Goal: Task Accomplishment & Management: Manage account settings

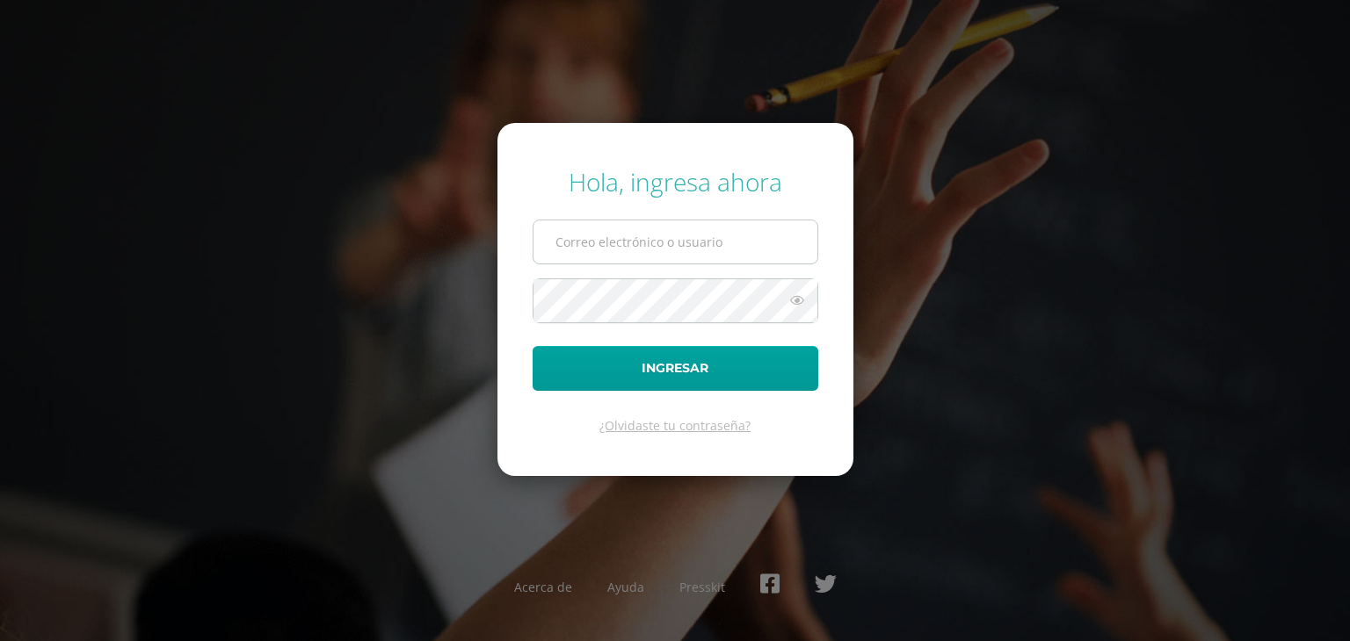
click at [608, 240] on input "text" at bounding box center [675, 242] width 284 height 43
type input "ma.eugeniagfg@gmail.com"
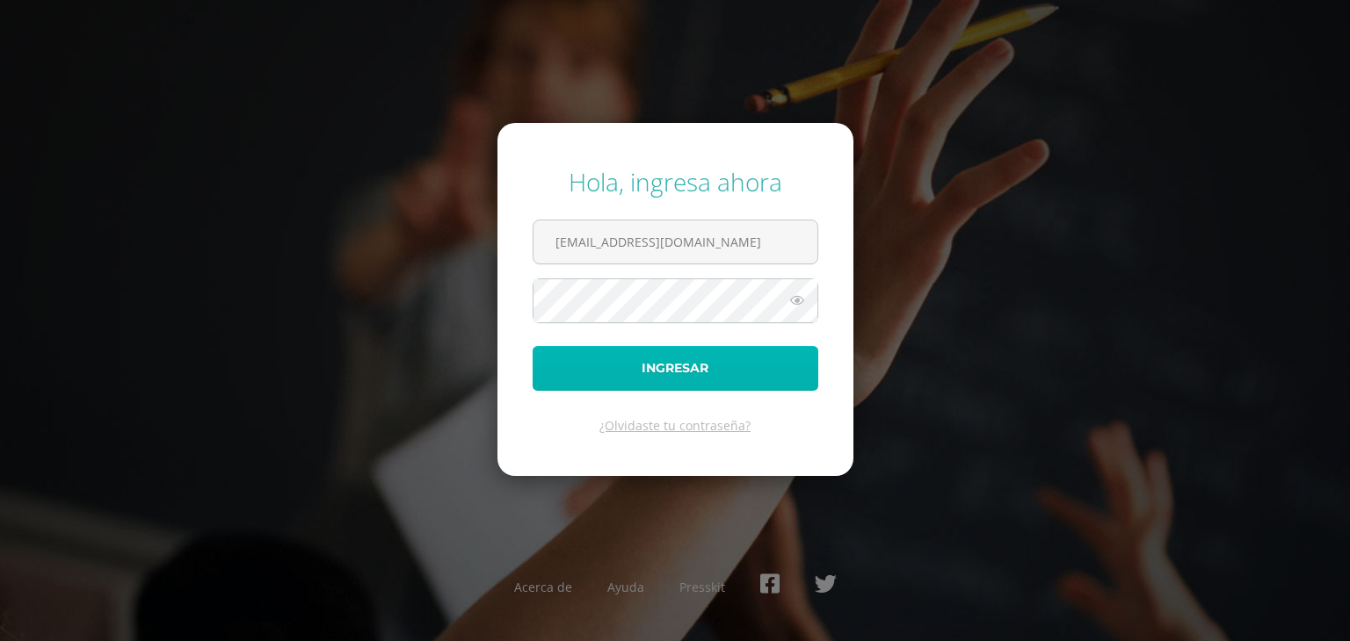
click at [678, 367] on button "Ingresar" at bounding box center [676, 368] width 286 height 45
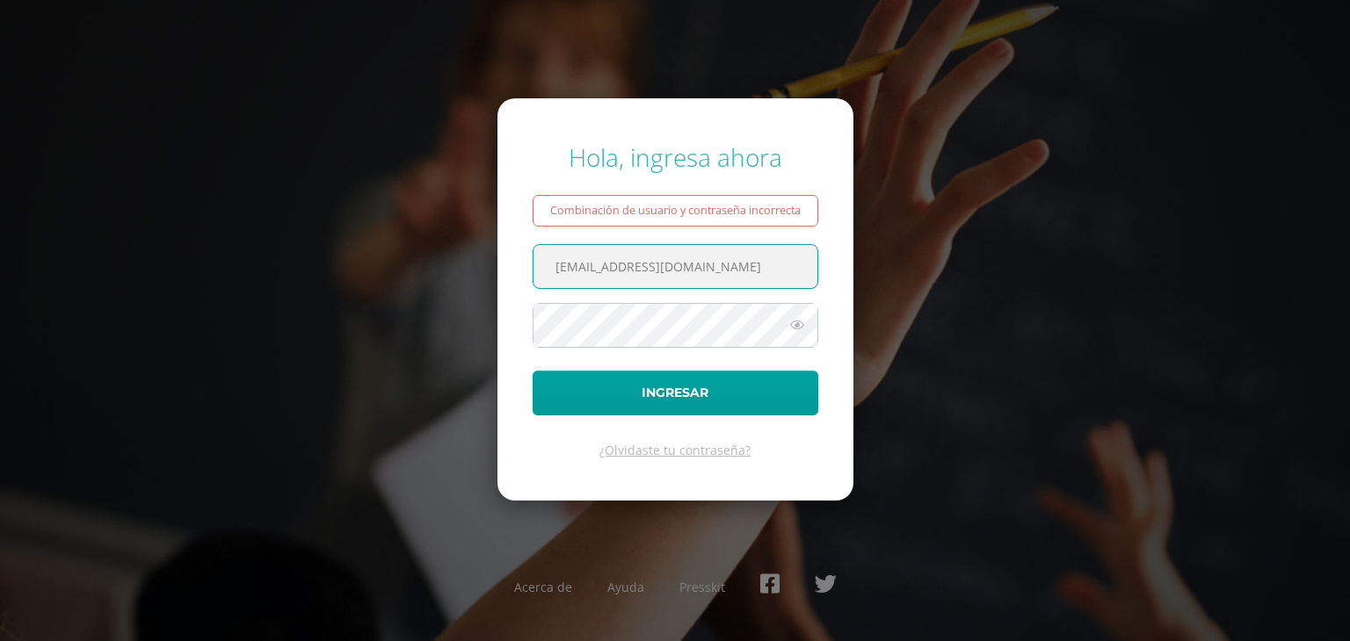
drag, startPoint x: 759, startPoint y: 264, endPoint x: 681, endPoint y: 259, distance: 78.4
click at [681, 259] on input "[EMAIL_ADDRESS][DOMAIN_NAME]" at bounding box center [675, 266] width 284 height 43
click at [727, 264] on input "[EMAIL_ADDRESS][DOMAIN_NAME]" at bounding box center [675, 266] width 284 height 43
drag, startPoint x: 726, startPoint y: 264, endPoint x: 357, endPoint y: 247, distance: 369.5
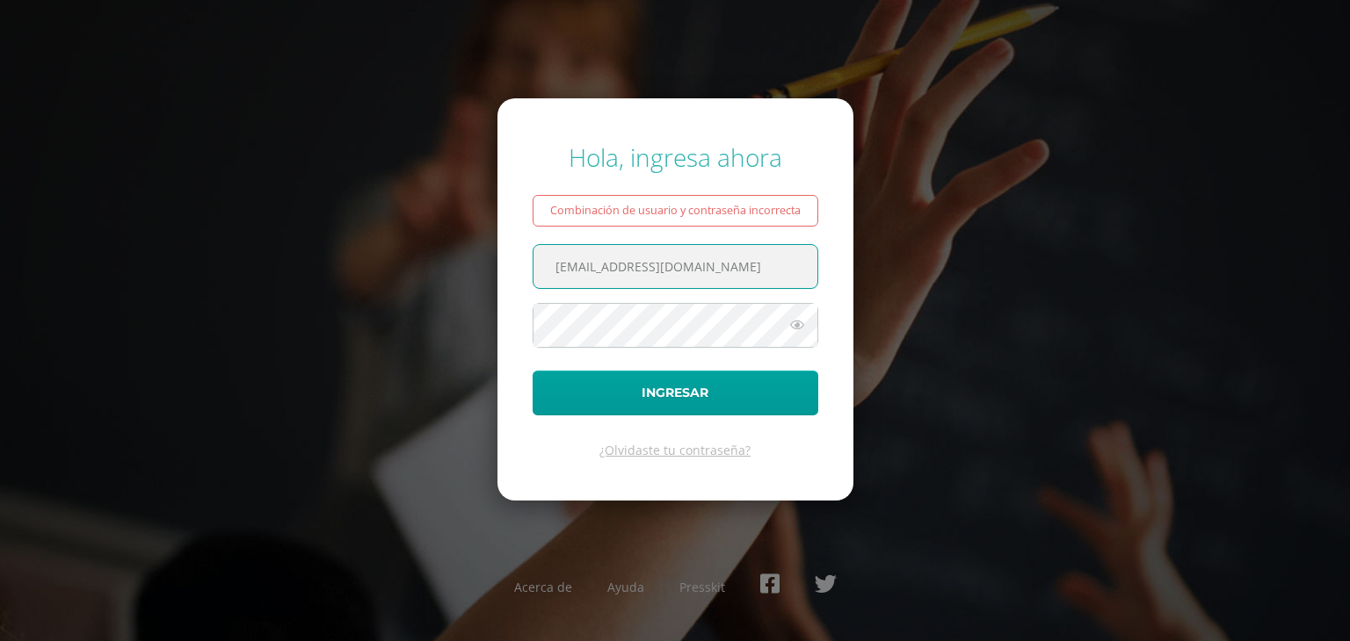
click at [357, 247] on div "Hola, ingresa ahora Combinación de usuario y contraseña incorrecta ma.eugeniagf…" at bounding box center [675, 321] width 1134 height 388
type input "[EMAIL_ADDRESS][DOMAIN_NAME]"
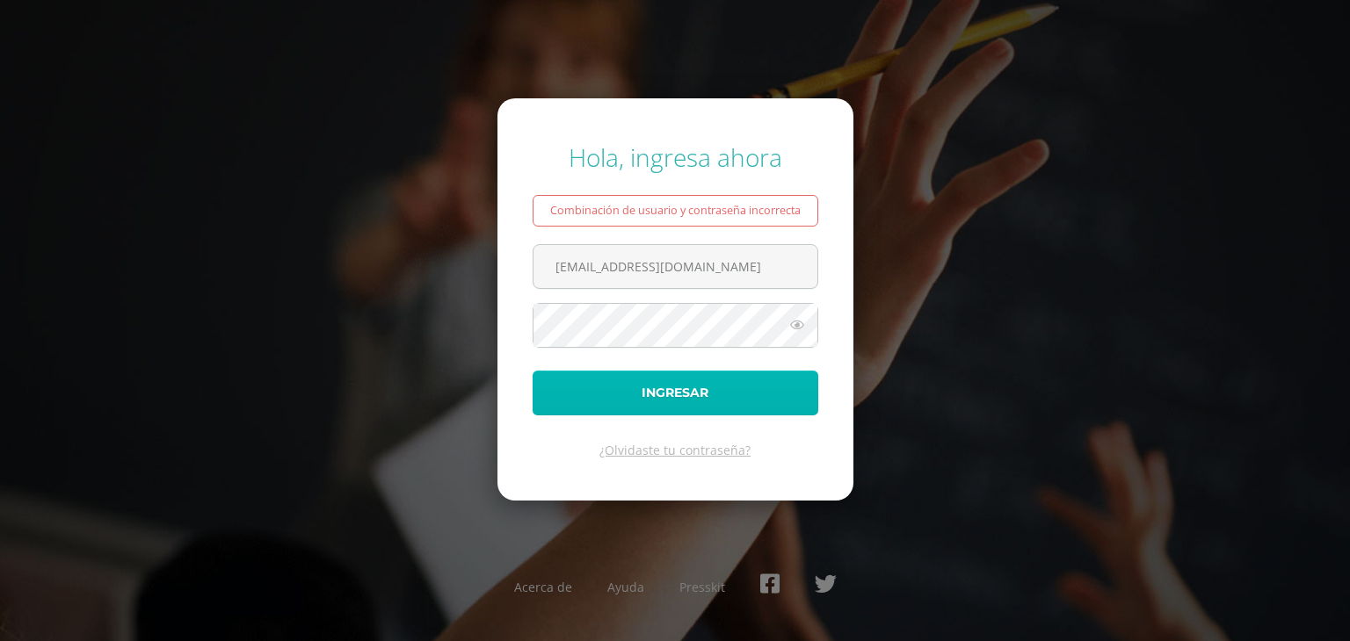
click at [683, 398] on button "Ingresar" at bounding box center [676, 393] width 286 height 45
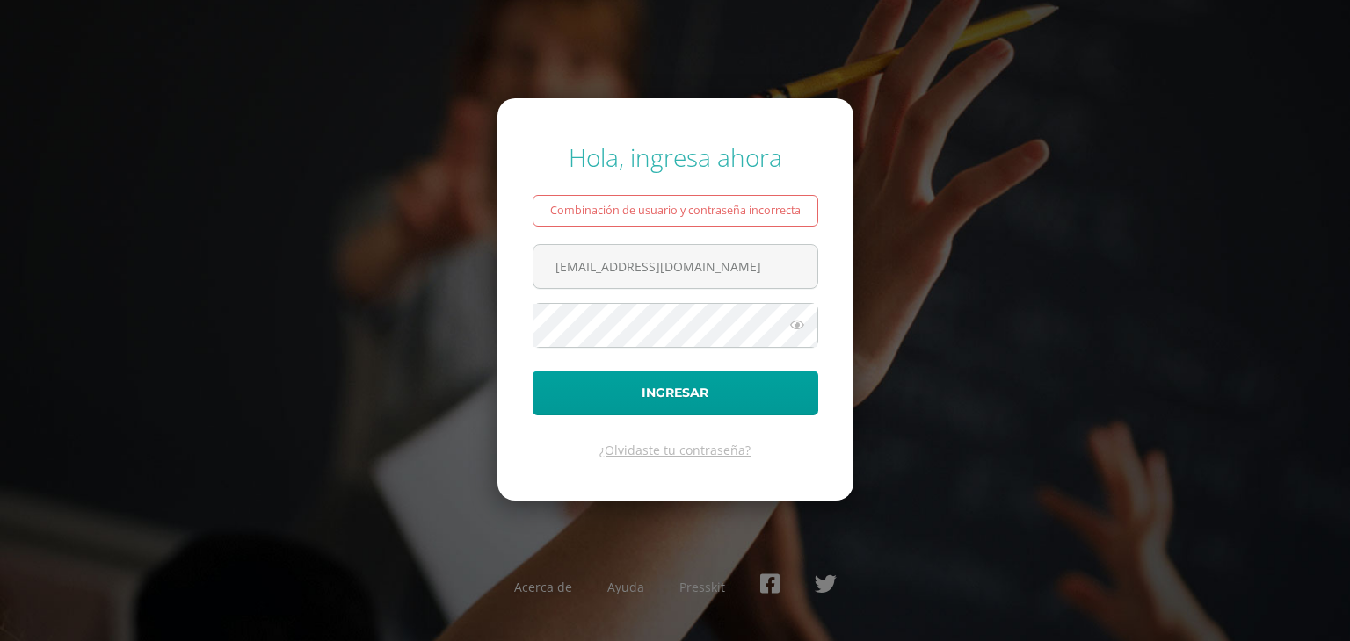
click at [1296, 217] on div "Hola, ingresa ahora Combinación de usuario y contraseña incorrecta [EMAIL_ADDRE…" at bounding box center [675, 321] width 1364 height 388
click at [656, 451] on link "¿Olvidaste tu contraseña?" at bounding box center [674, 450] width 151 height 17
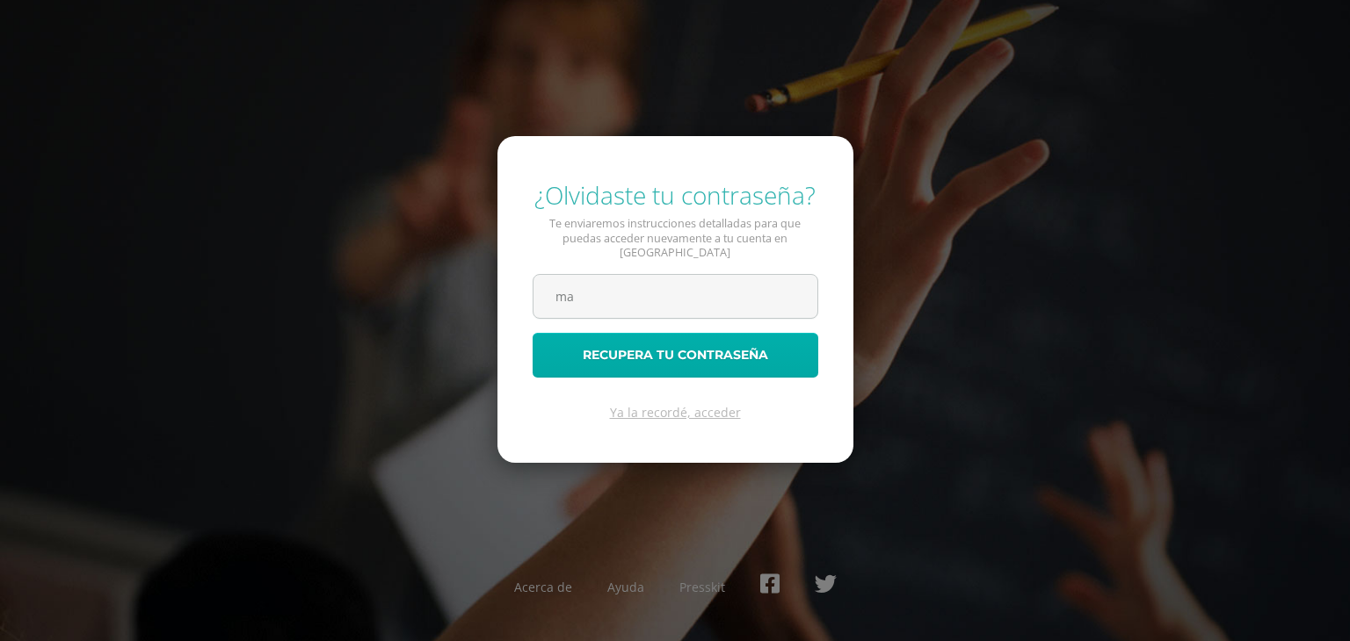
type input "ma.eugeniagfg@gmail.com"
click at [647, 345] on button "Recupera tu contraseña" at bounding box center [676, 355] width 286 height 45
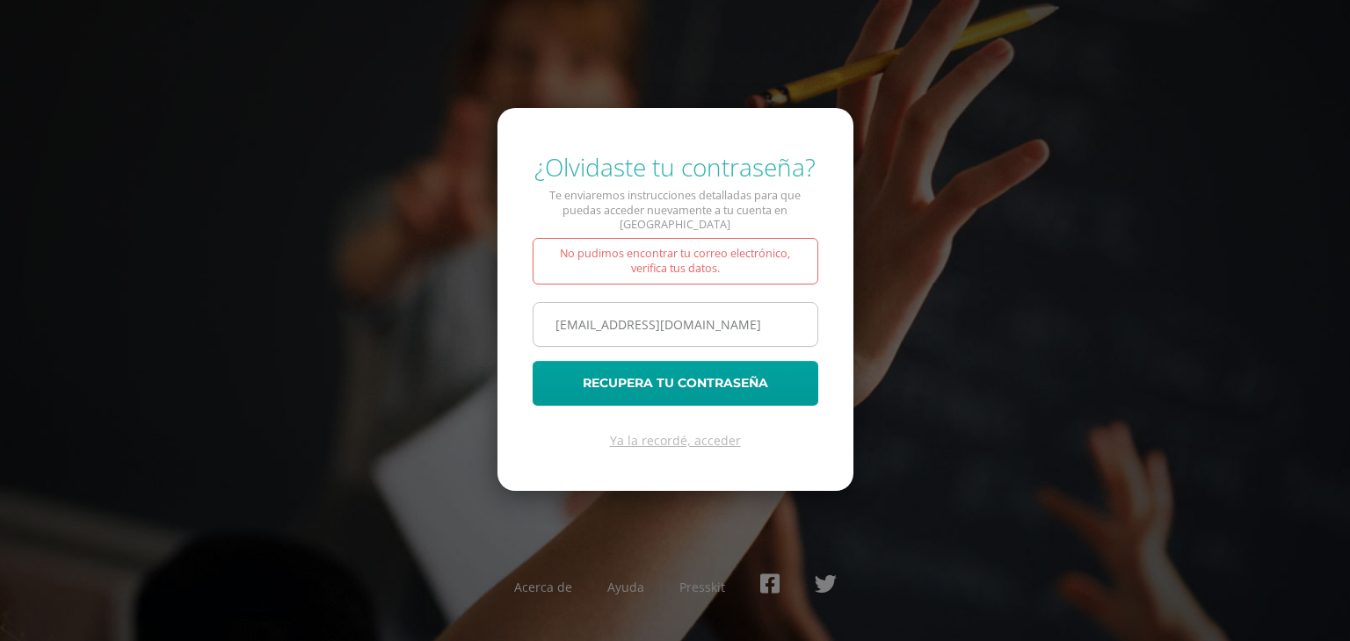
click at [728, 314] on input "ma.eugeniagfg@gmail.com" at bounding box center [675, 324] width 284 height 43
type input "m"
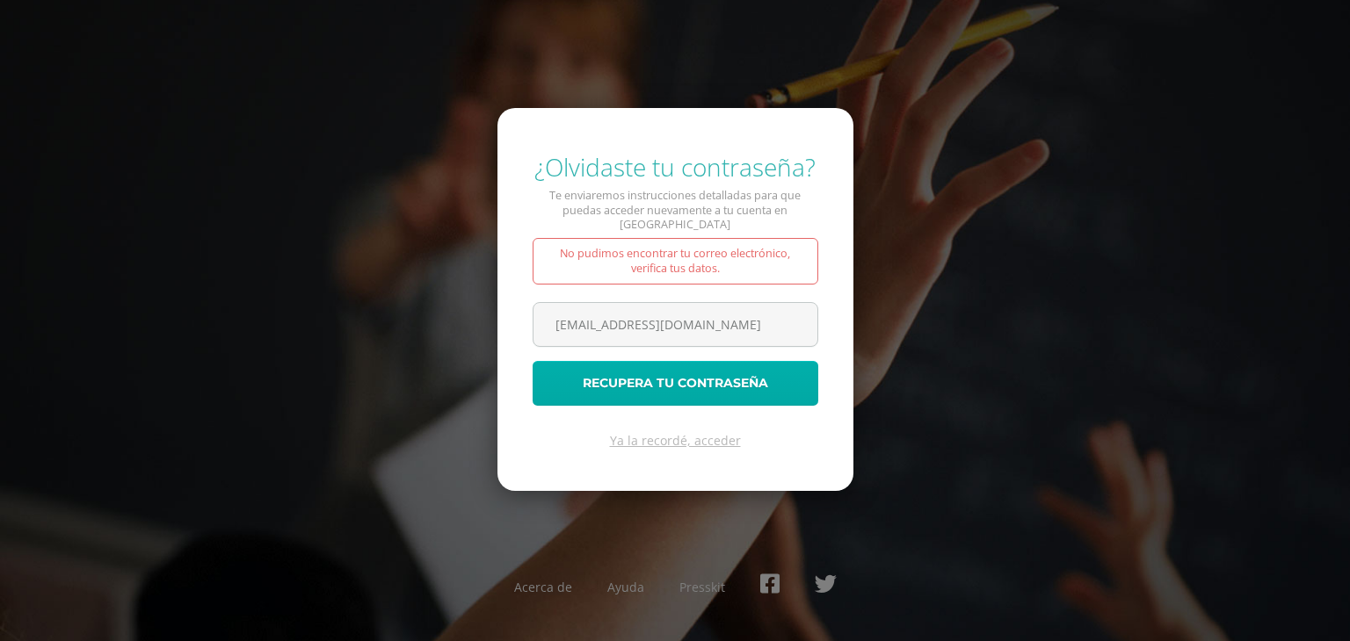
type input "[EMAIL_ADDRESS][DOMAIN_NAME]"
click at [652, 381] on button "Recupera tu contraseña" at bounding box center [676, 383] width 286 height 45
click at [657, 432] on link "Ya la recordé, acceder" at bounding box center [675, 440] width 131 height 17
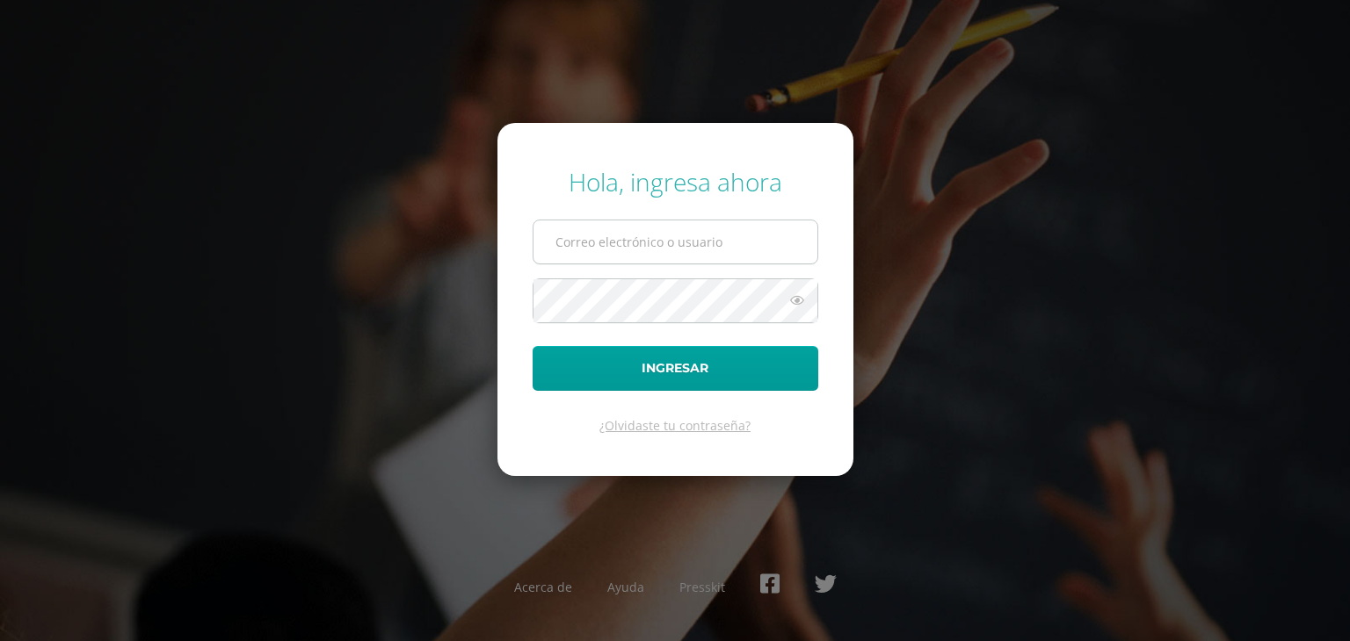
click at [629, 243] on input "text" at bounding box center [675, 242] width 284 height 43
type input "[EMAIL_ADDRESS][DOMAIN_NAME]"
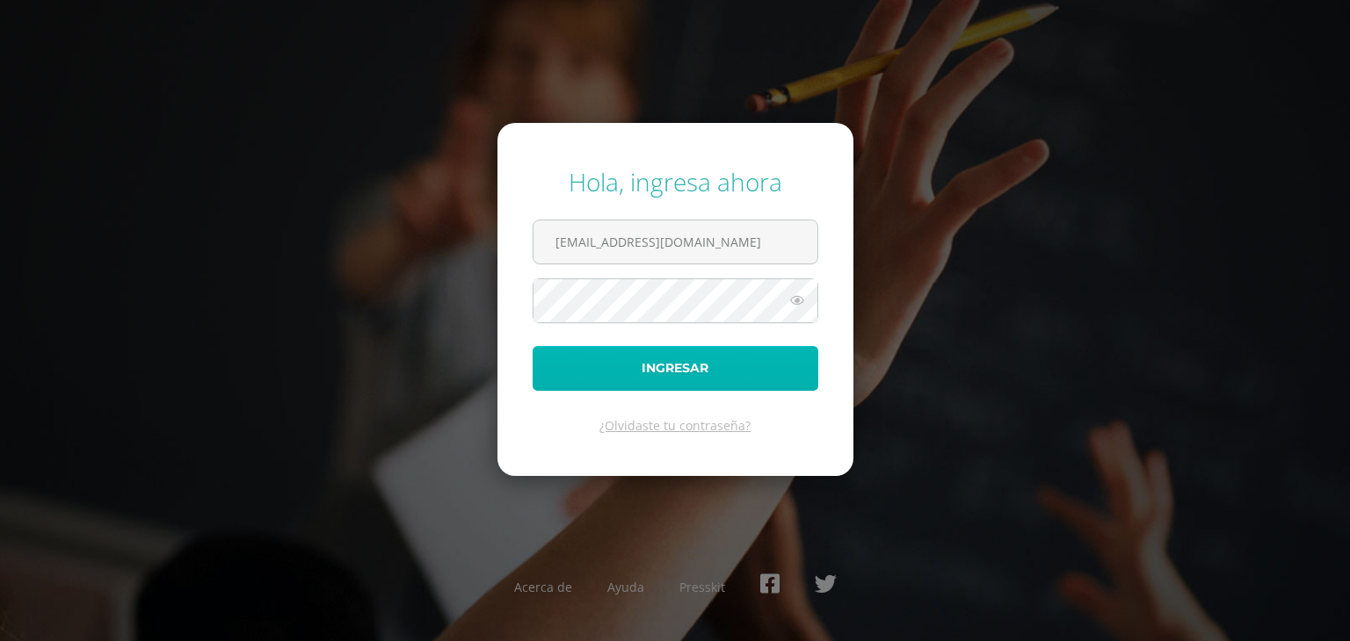
click at [637, 363] on button "Ingresar" at bounding box center [676, 368] width 286 height 45
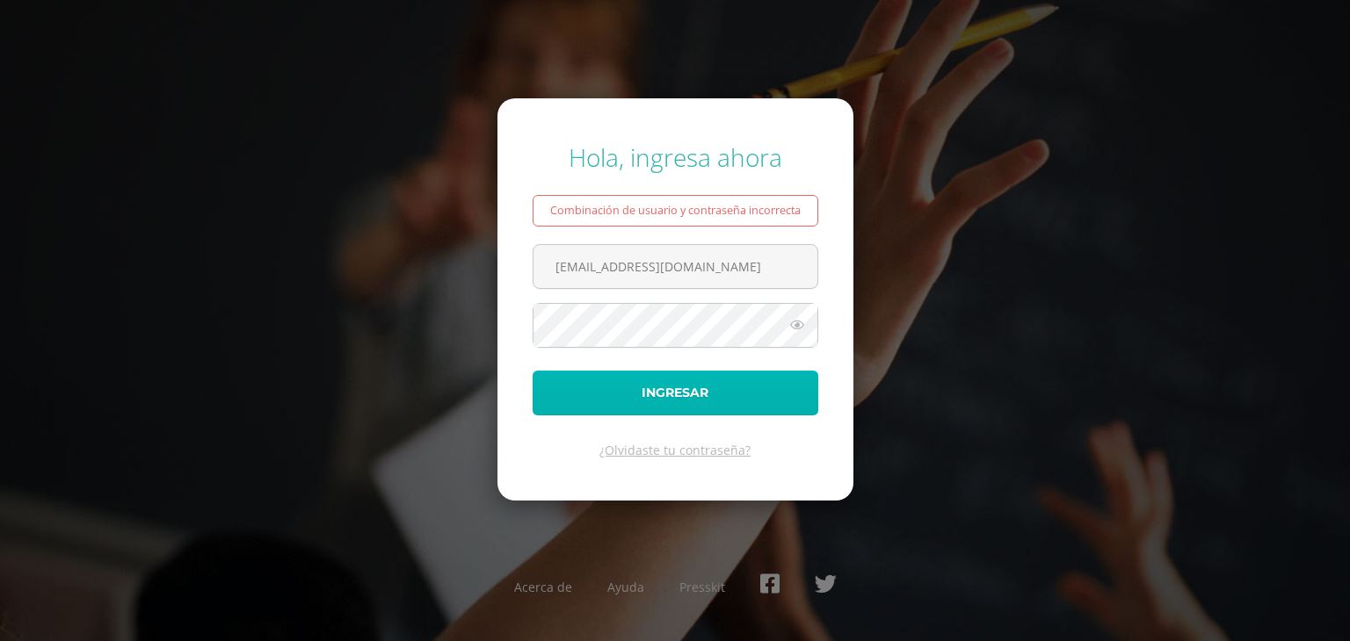
click at [647, 399] on button "Ingresar" at bounding box center [676, 393] width 286 height 45
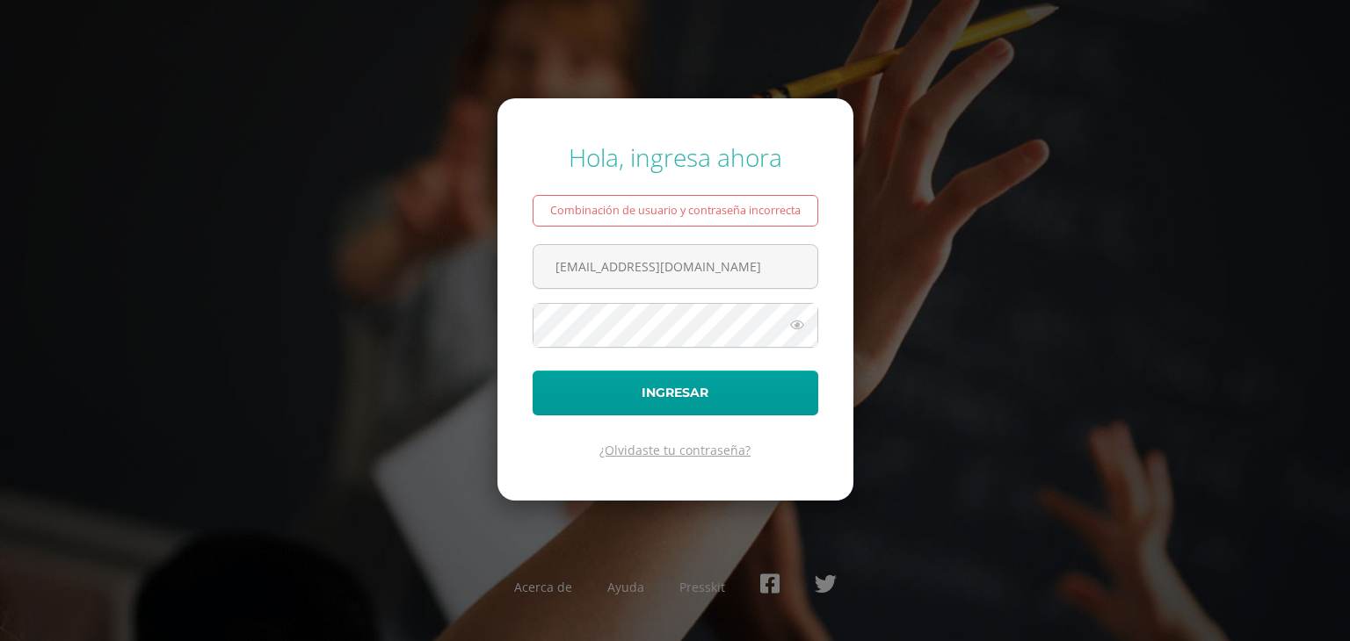
click at [670, 446] on link "¿Olvidaste tu contraseña?" at bounding box center [674, 450] width 151 height 17
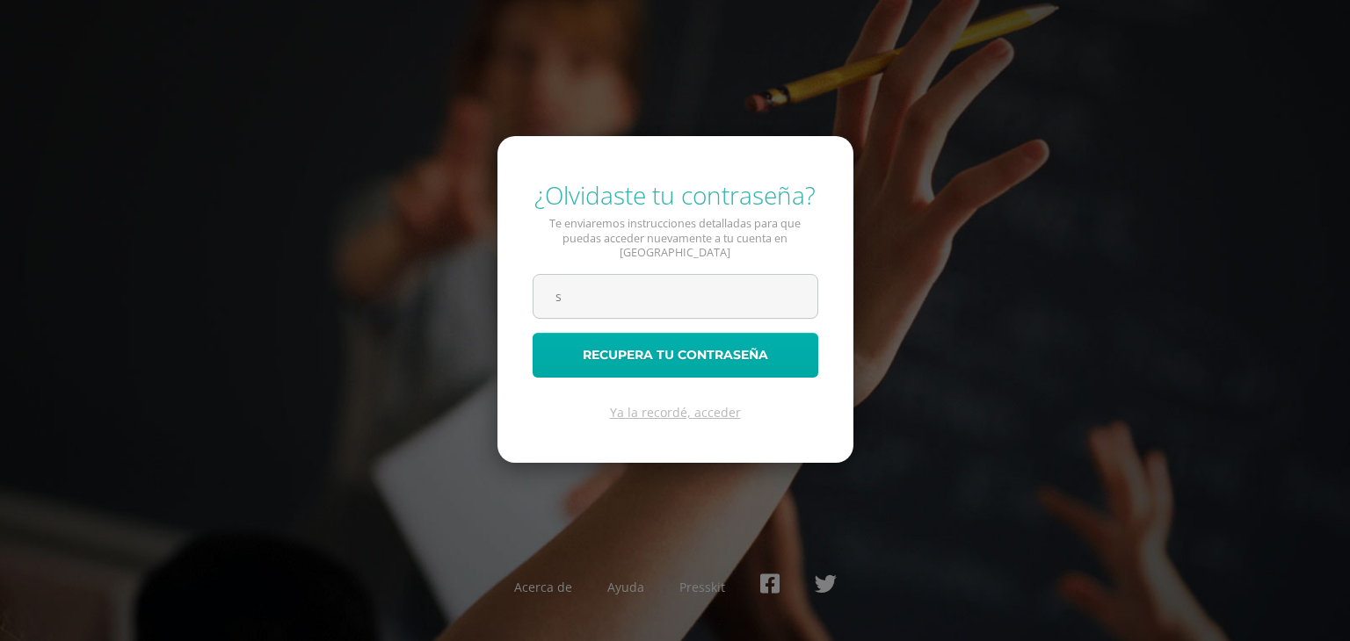
type input "[EMAIL_ADDRESS][DOMAIN_NAME]"
click at [688, 344] on button "Recupera tu contraseña" at bounding box center [676, 355] width 286 height 45
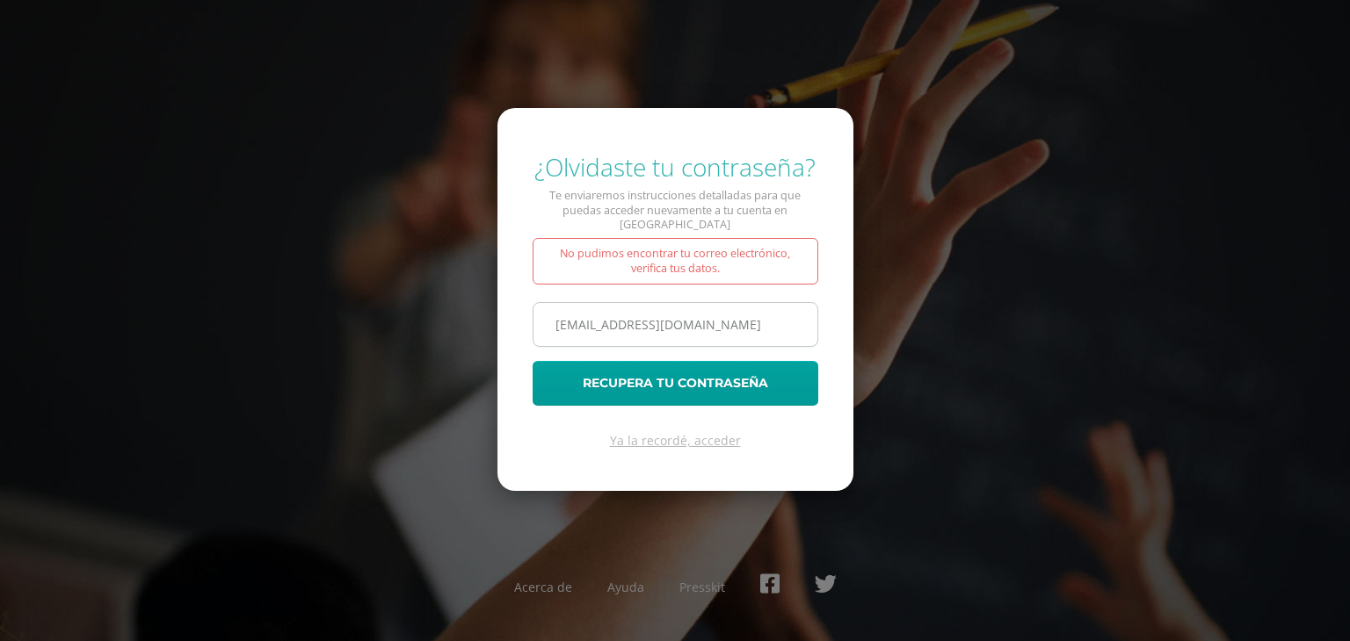
click at [712, 320] on input "shenydamoo@gmail.com" at bounding box center [675, 324] width 284 height 43
drag, startPoint x: 712, startPoint y: 320, endPoint x: 278, endPoint y: 373, distance: 437.4
click at [278, 373] on div "¿Olvidaste tu contraseña? Te enviaremos instrucciones detalladas para que pueda…" at bounding box center [675, 320] width 1134 height 369
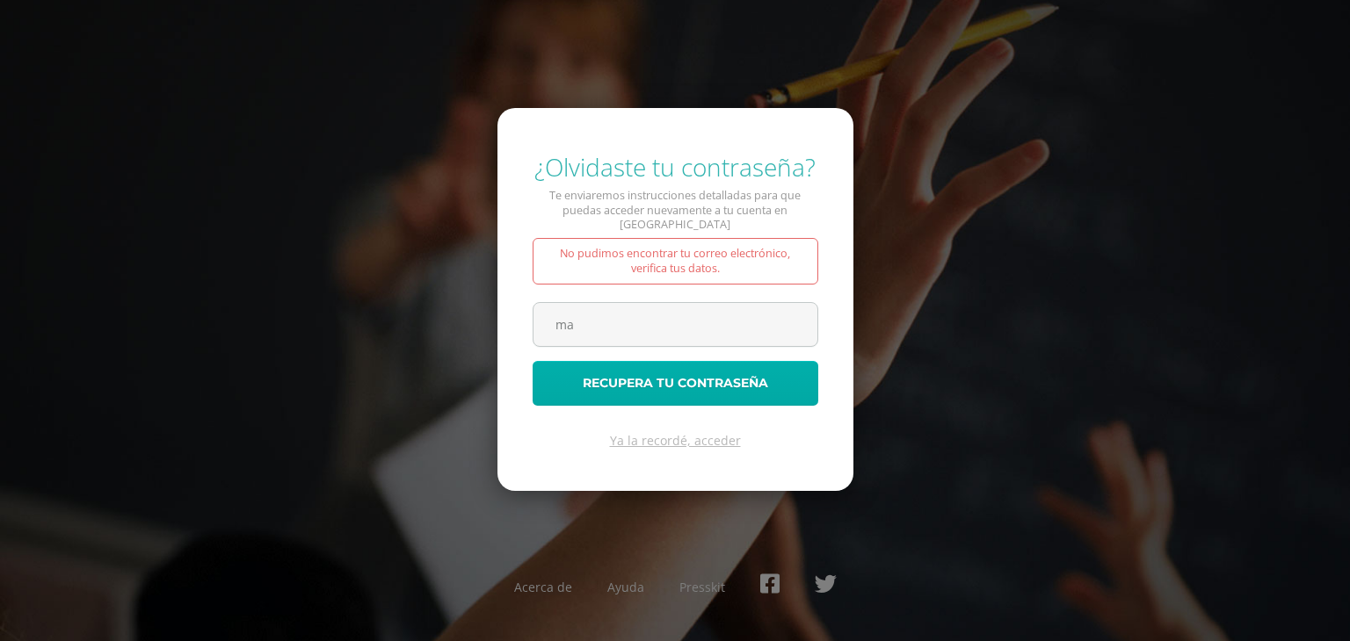
type input "[EMAIL_ADDRESS][DOMAIN_NAME]"
click at [694, 365] on button "Recupera tu contraseña" at bounding box center [676, 383] width 286 height 45
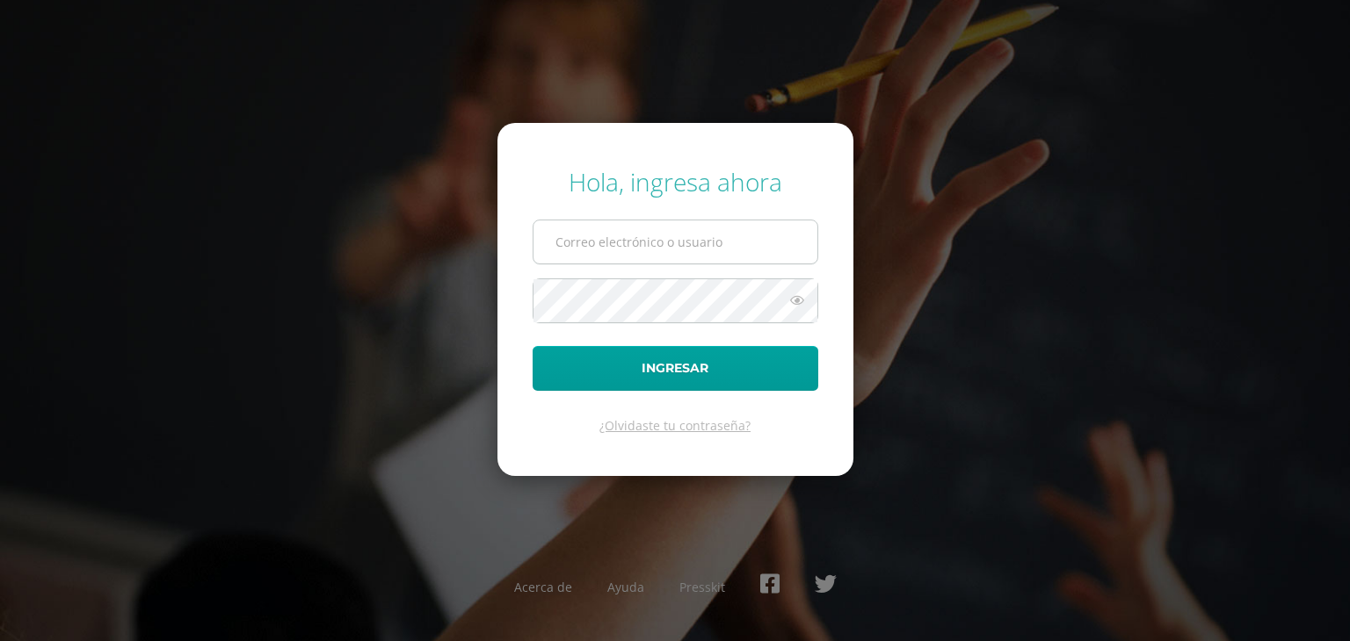
click at [641, 241] on input "text" at bounding box center [675, 242] width 284 height 43
type input "[EMAIL_ADDRESS][DOMAIN_NAME]"
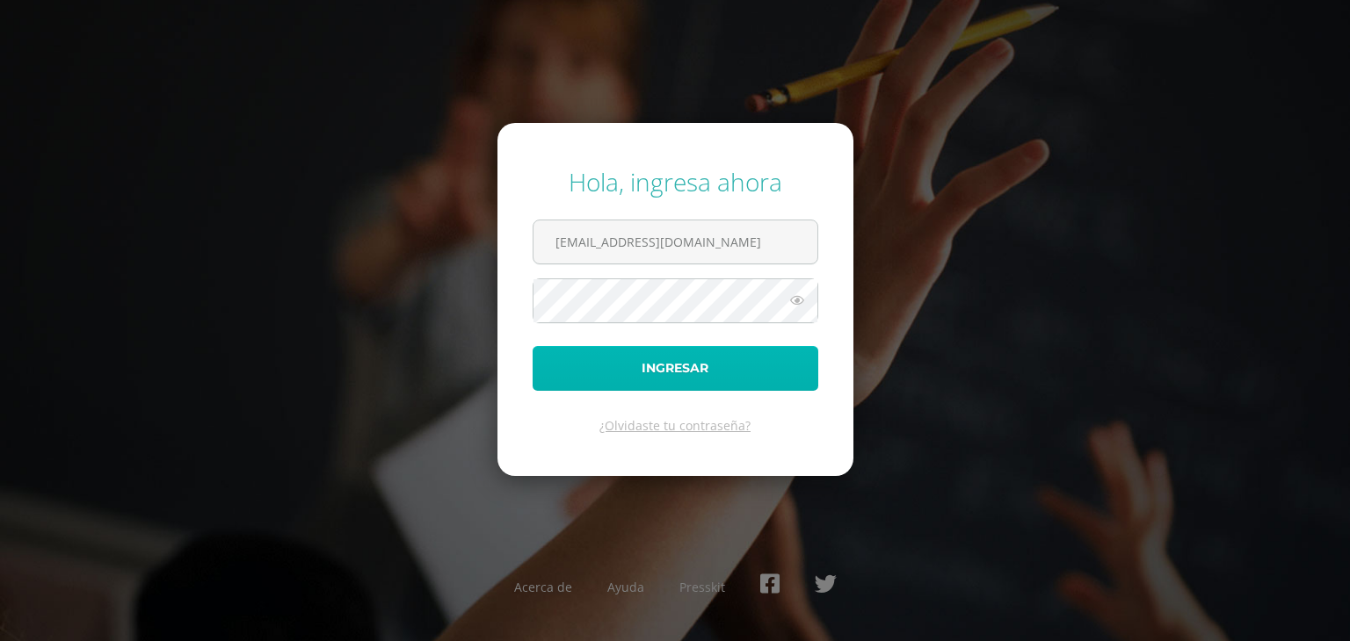
click at [696, 371] on button "Ingresar" at bounding box center [676, 368] width 286 height 45
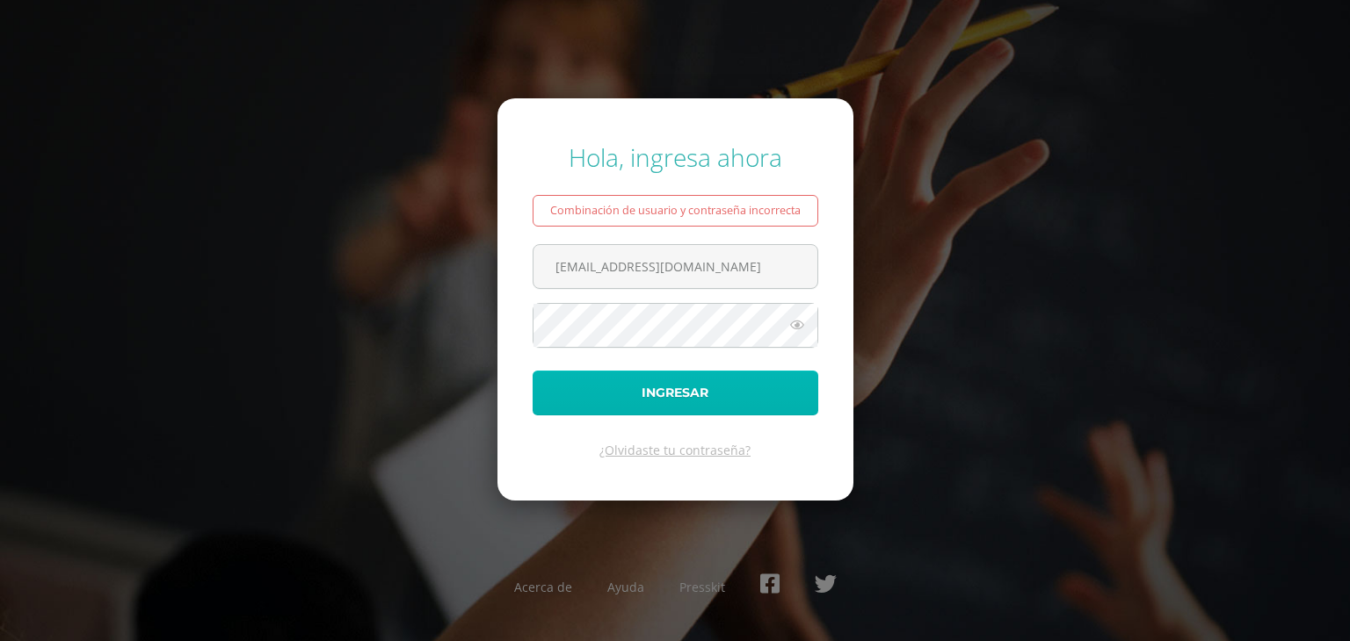
click at [673, 391] on button "Ingresar" at bounding box center [676, 393] width 286 height 45
